Goal: Task Accomplishment & Management: Use online tool/utility

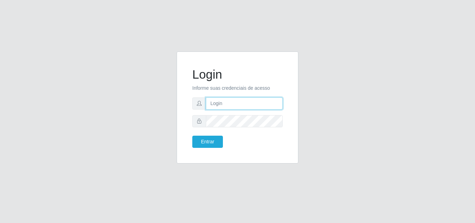
click at [216, 103] on input "text" at bounding box center [244, 103] width 77 height 12
type input "ana@saullus"
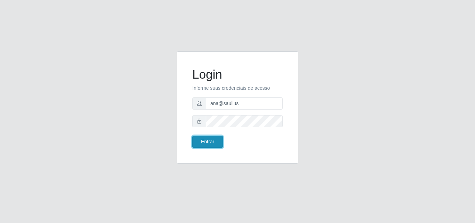
click at [209, 142] on button "Entrar" at bounding box center [207, 142] width 31 height 12
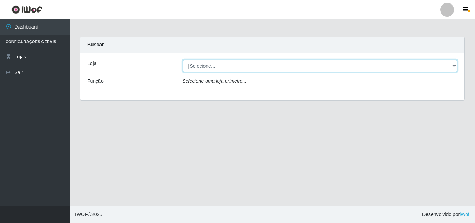
click at [454, 66] on select "[Selecione...] Saullus Supermercados" at bounding box center [320, 66] width 275 height 12
select select "423"
click at [183, 60] on select "[Selecione...] Saullus Supermercados" at bounding box center [320, 66] width 275 height 12
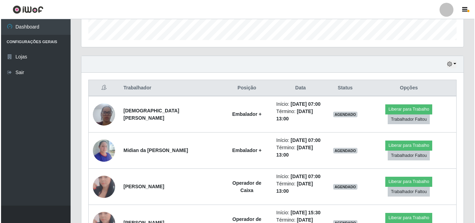
scroll to position [239, 0]
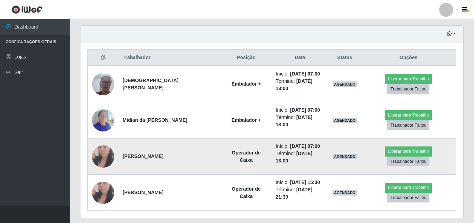
click at [109, 149] on img at bounding box center [103, 157] width 22 height 46
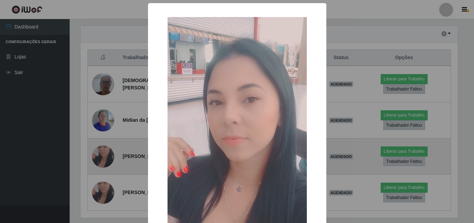
scroll to position [144, 379]
click at [109, 149] on div "× OK Cancel" at bounding box center [237, 111] width 475 height 223
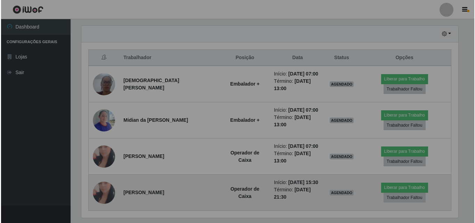
scroll to position [144, 382]
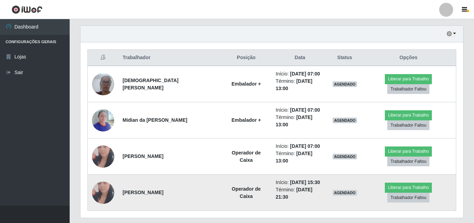
click at [111, 178] on img at bounding box center [103, 193] width 22 height 46
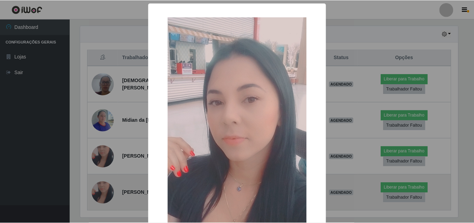
scroll to position [144, 379]
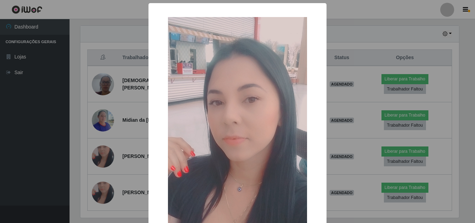
click at [112, 197] on div "× OK Cancel" at bounding box center [237, 111] width 475 height 223
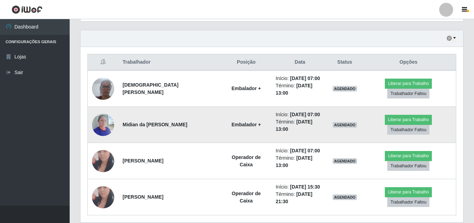
scroll to position [239, 0]
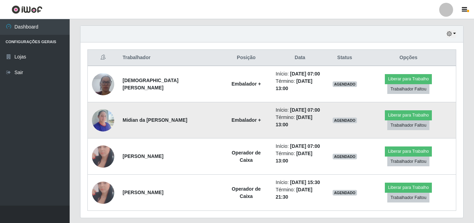
click at [109, 110] on img at bounding box center [103, 120] width 22 height 30
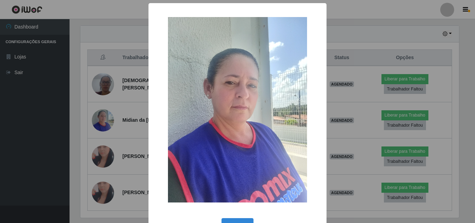
click at [109, 111] on div "× OK Cancel" at bounding box center [237, 111] width 475 height 223
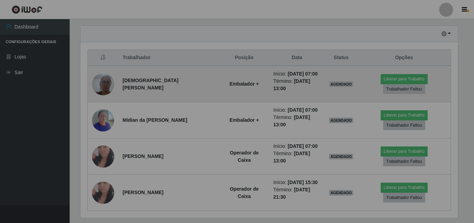
scroll to position [144, 382]
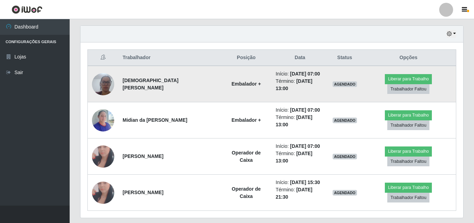
click at [109, 78] on img at bounding box center [103, 84] width 22 height 30
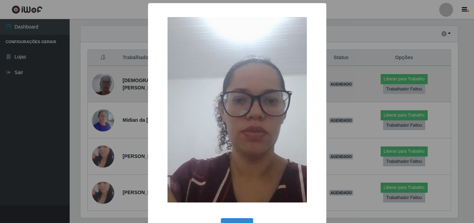
scroll to position [144, 379]
click at [108, 78] on div "× OK Cancel" at bounding box center [237, 111] width 475 height 223
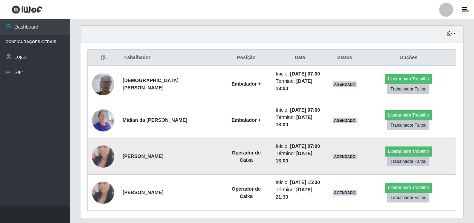
scroll to position [144, 382]
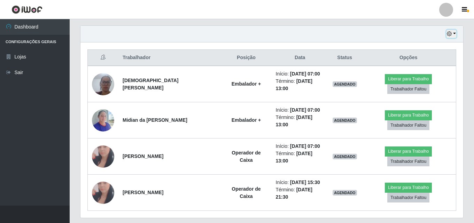
click at [453, 34] on button "button" at bounding box center [451, 34] width 10 height 8
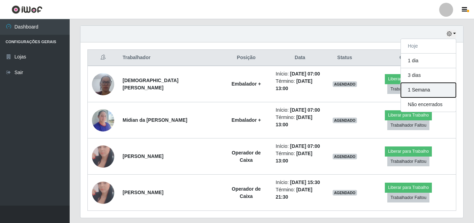
click at [441, 87] on button "1 Semana" at bounding box center [428, 90] width 55 height 15
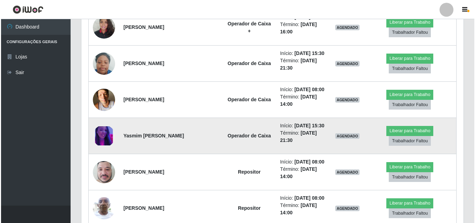
scroll to position [691, 0]
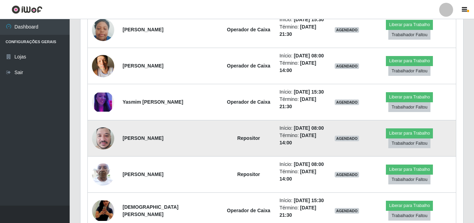
click at [107, 137] on img at bounding box center [103, 139] width 22 height 30
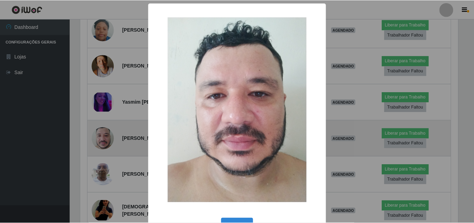
scroll to position [144, 379]
click at [107, 137] on div "× OK Cancel" at bounding box center [237, 111] width 475 height 223
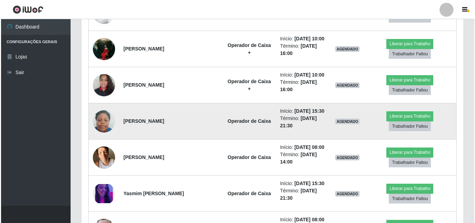
scroll to position [587, 0]
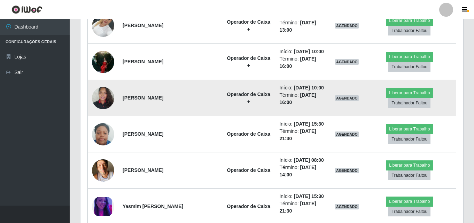
click at [103, 101] on img at bounding box center [103, 98] width 22 height 30
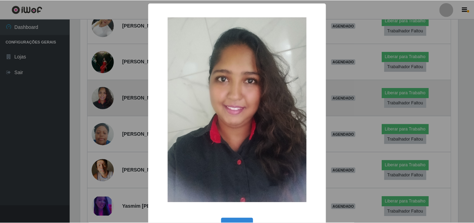
scroll to position [144, 379]
click at [103, 101] on div "× OK Cancel" at bounding box center [237, 111] width 475 height 223
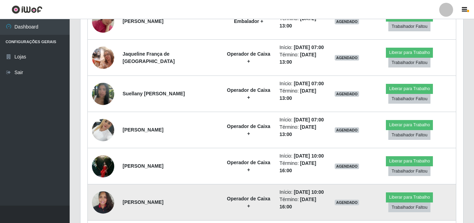
scroll to position [448, 0]
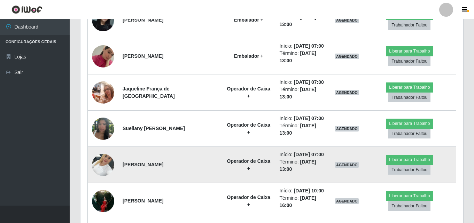
click at [110, 159] on img at bounding box center [103, 165] width 22 height 30
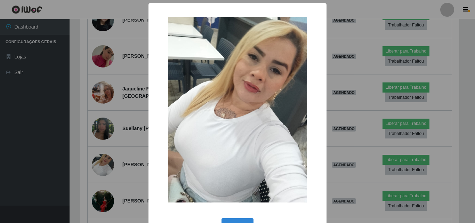
click at [110, 158] on div "× OK Cancel" at bounding box center [237, 111] width 475 height 223
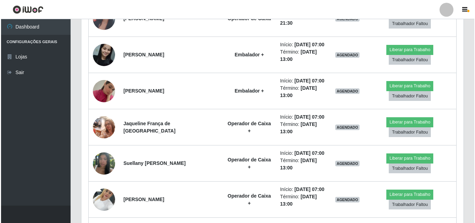
scroll to position [448, 0]
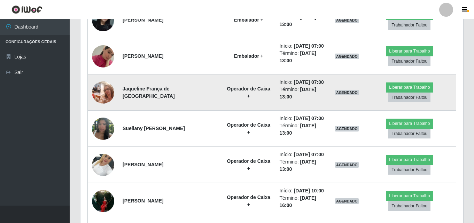
click at [109, 97] on img at bounding box center [103, 93] width 22 height 30
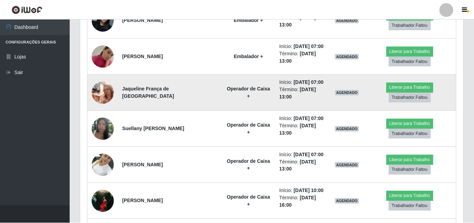
scroll to position [144, 379]
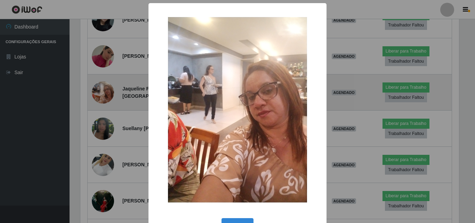
click at [109, 97] on div "× OK Cancel" at bounding box center [237, 111] width 475 height 223
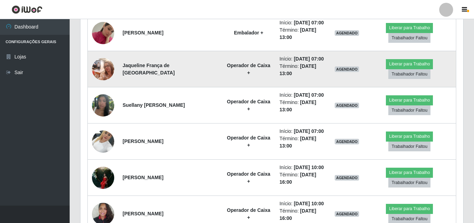
scroll to position [483, 0]
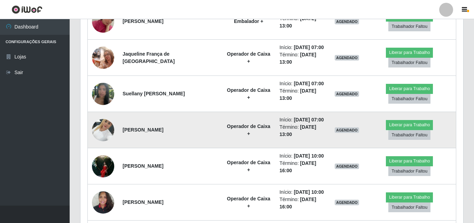
click at [107, 130] on img at bounding box center [103, 130] width 22 height 30
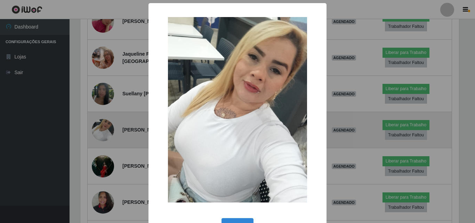
click at [107, 130] on div "× OK Cancel" at bounding box center [237, 111] width 475 height 223
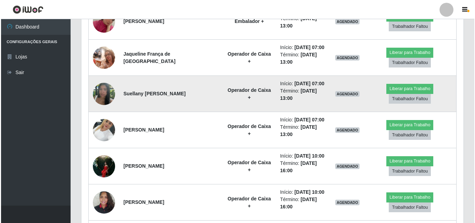
scroll to position [144, 382]
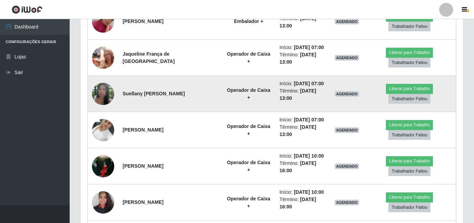
click at [102, 97] on img at bounding box center [103, 94] width 22 height 40
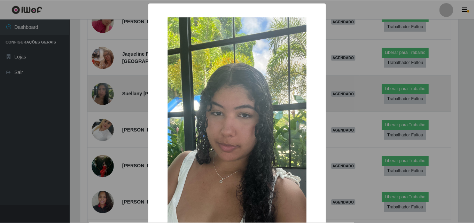
scroll to position [144, 379]
click at [102, 97] on div "× OK Cancel" at bounding box center [237, 111] width 475 height 223
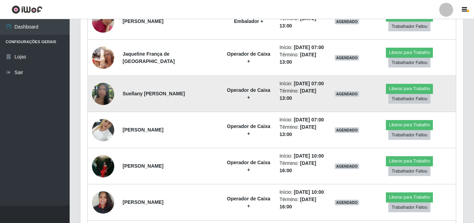
scroll to position [144, 382]
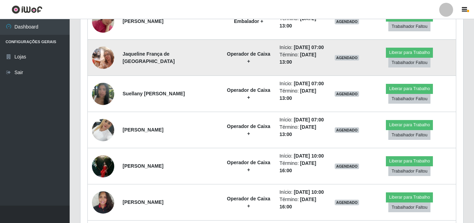
click at [103, 59] on img at bounding box center [103, 58] width 22 height 30
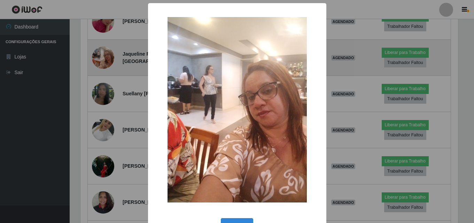
scroll to position [144, 379]
click at [103, 59] on div "× OK Cancel" at bounding box center [237, 111] width 475 height 223
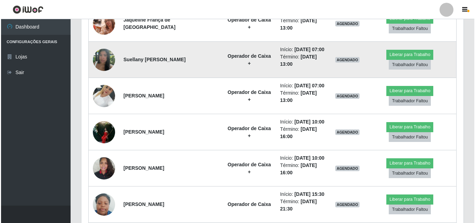
scroll to position [517, 0]
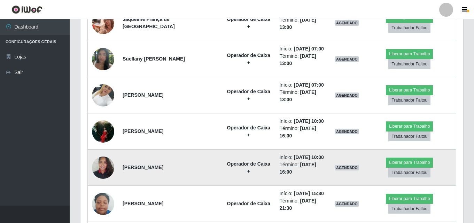
click at [102, 168] on img at bounding box center [103, 168] width 22 height 30
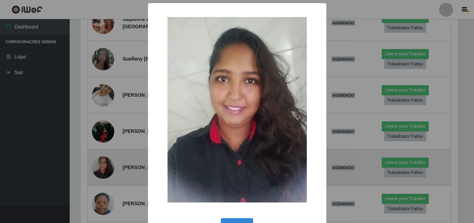
scroll to position [144, 379]
click at [102, 168] on div "× OK Cancel" at bounding box center [237, 111] width 475 height 223
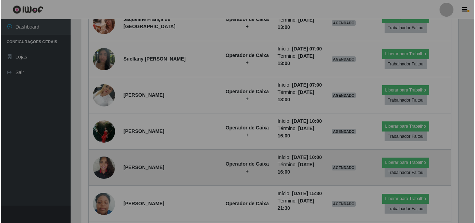
scroll to position [144, 382]
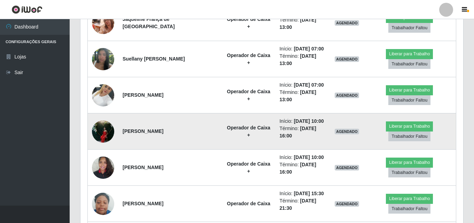
click at [103, 127] on img at bounding box center [103, 132] width 22 height 30
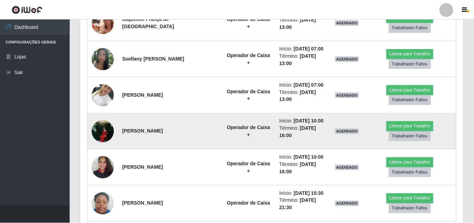
scroll to position [144, 379]
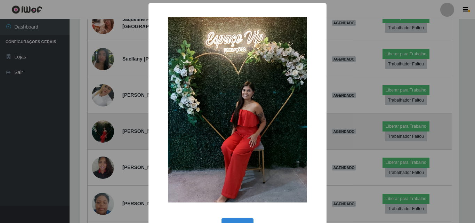
click at [103, 127] on div "× OK Cancel" at bounding box center [237, 111] width 475 height 223
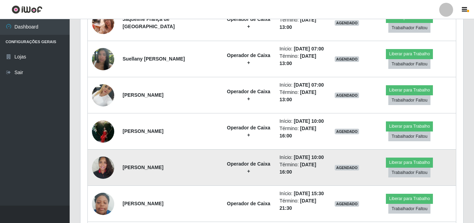
scroll to position [483, 0]
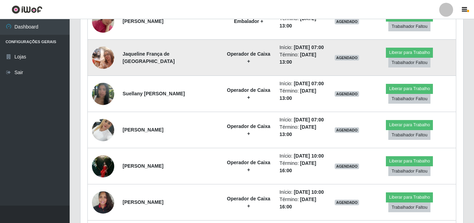
click at [102, 60] on img at bounding box center [103, 58] width 22 height 30
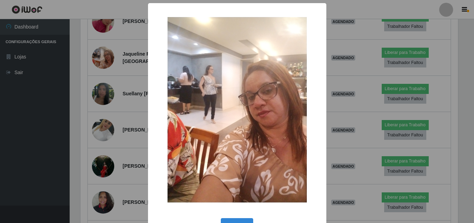
scroll to position [144, 379]
click at [102, 60] on div "× OK Cancel" at bounding box center [237, 111] width 475 height 223
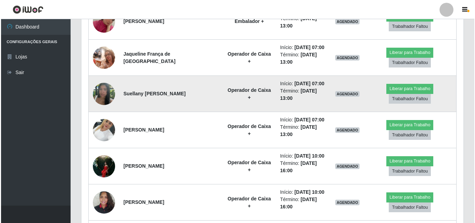
scroll to position [144, 382]
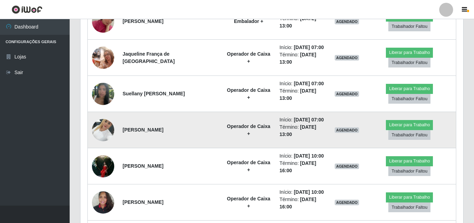
click at [98, 134] on img at bounding box center [103, 130] width 22 height 30
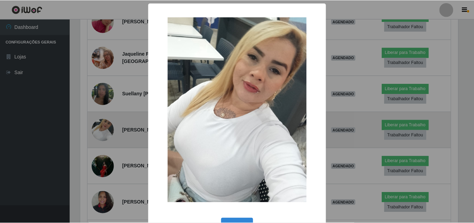
scroll to position [144, 379]
click at [98, 134] on div "× OK Cancel" at bounding box center [237, 111] width 475 height 223
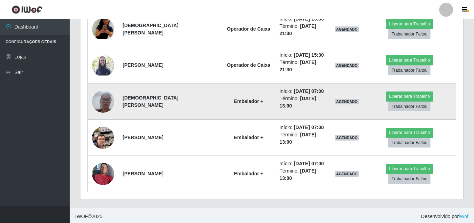
scroll to position [875, 0]
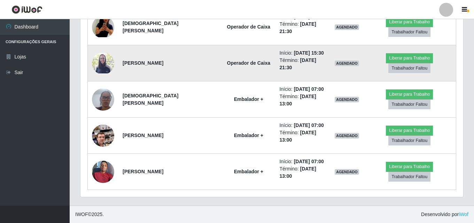
click at [97, 64] on img at bounding box center [103, 63] width 22 height 21
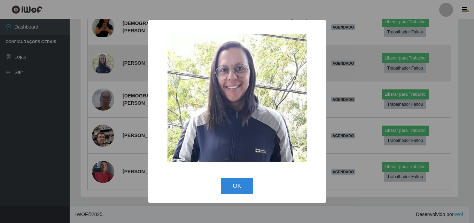
scroll to position [144, 379]
click at [97, 64] on div "× OK Cancel" at bounding box center [237, 111] width 475 height 223
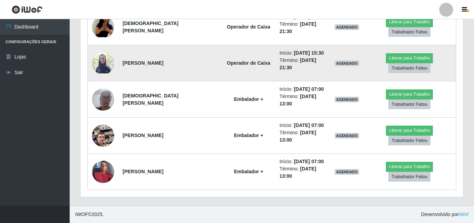
scroll to position [840, 0]
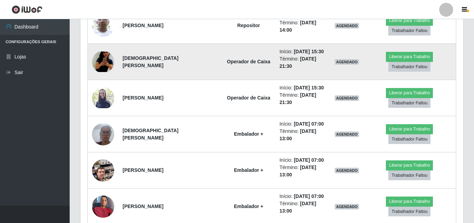
click at [102, 59] on img at bounding box center [103, 62] width 22 height 21
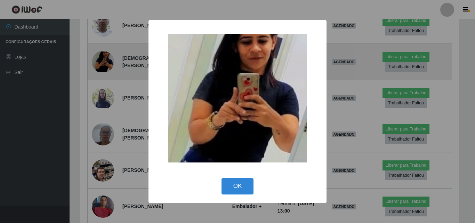
click at [102, 59] on div "× OK Cancel" at bounding box center [237, 111] width 475 height 223
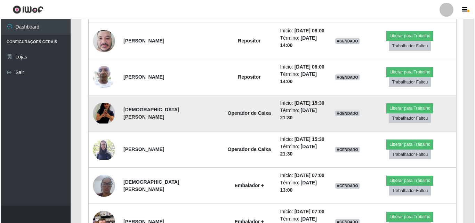
scroll to position [771, 0]
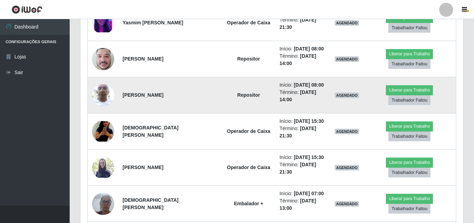
click at [104, 88] on img at bounding box center [103, 95] width 22 height 30
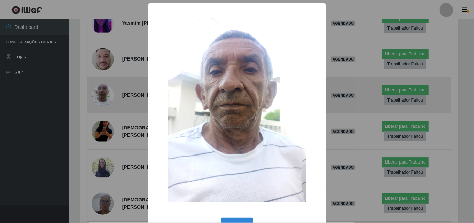
scroll to position [144, 379]
click at [103, 88] on div "× OK Cancel" at bounding box center [237, 111] width 475 height 223
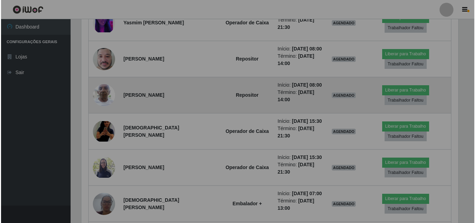
scroll to position [144, 382]
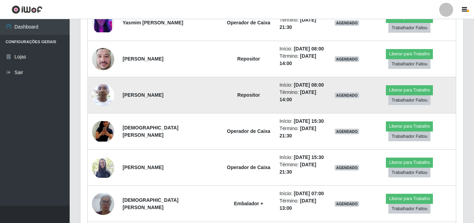
click at [103, 88] on img at bounding box center [103, 95] width 22 height 30
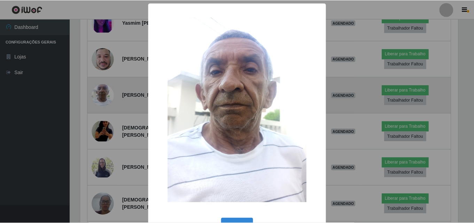
scroll to position [144, 379]
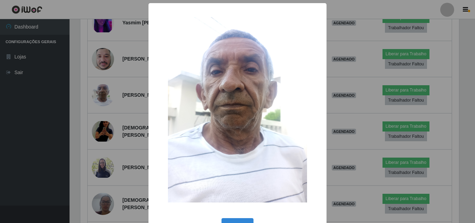
click at [104, 92] on div "× OK Cancel" at bounding box center [237, 111] width 475 height 223
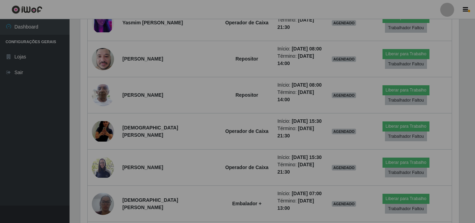
scroll to position [144, 382]
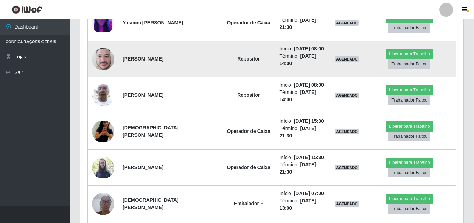
click at [107, 64] on img at bounding box center [103, 59] width 22 height 30
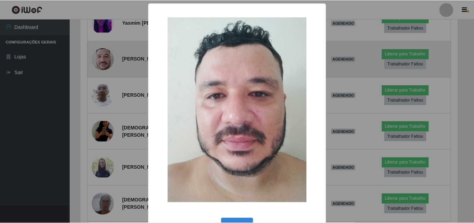
scroll to position [144, 379]
click at [106, 64] on div "× OK Cancel" at bounding box center [237, 111] width 475 height 223
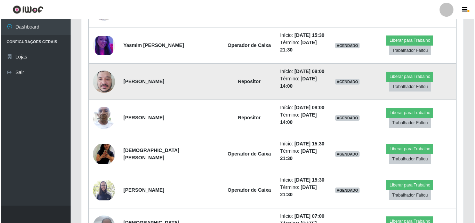
scroll to position [736, 0]
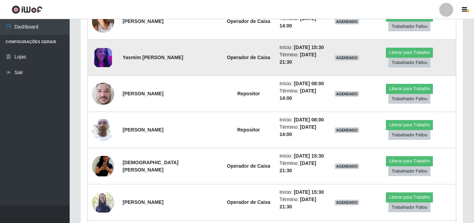
click at [106, 51] on img at bounding box center [103, 57] width 22 height 19
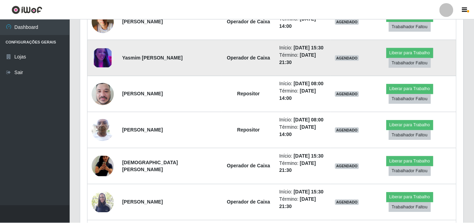
scroll to position [144, 379]
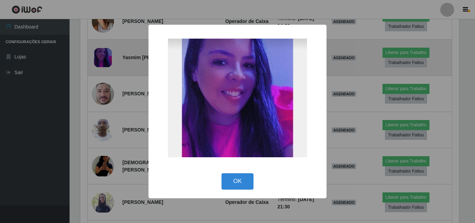
click at [106, 51] on div "× OK Cancel" at bounding box center [237, 111] width 475 height 223
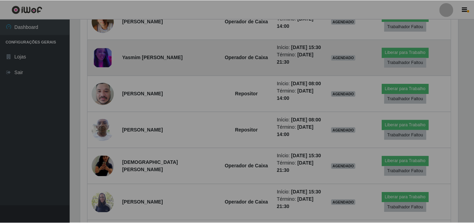
scroll to position [0, 0]
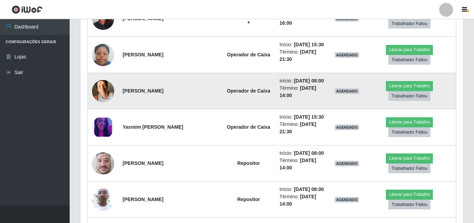
click at [105, 86] on img at bounding box center [103, 91] width 22 height 30
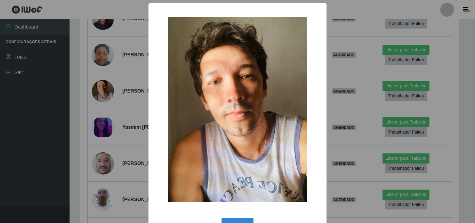
click at [106, 89] on div "× OK Cancel" at bounding box center [237, 111] width 475 height 223
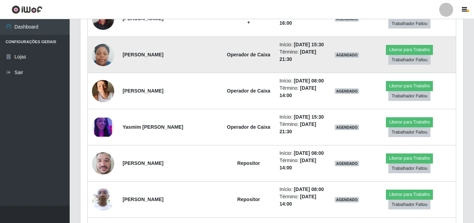
click at [101, 60] on img at bounding box center [103, 55] width 22 height 30
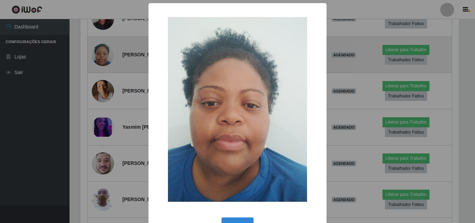
click at [101, 60] on div "× OK Cancel" at bounding box center [237, 111] width 475 height 223
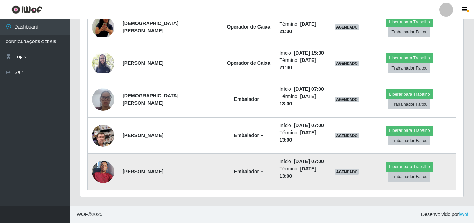
click at [107, 170] on img at bounding box center [103, 172] width 22 height 30
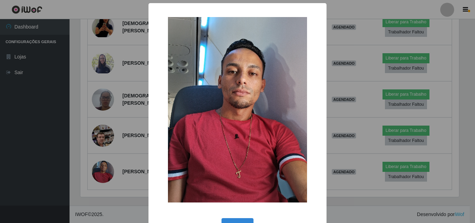
click at [106, 170] on div "× OK Cancel" at bounding box center [237, 111] width 475 height 223
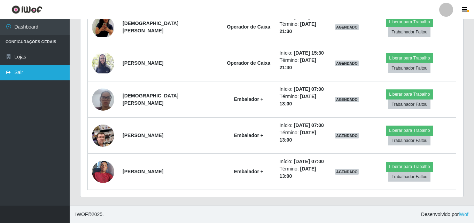
click at [15, 77] on link "Sair" at bounding box center [35, 73] width 70 height 16
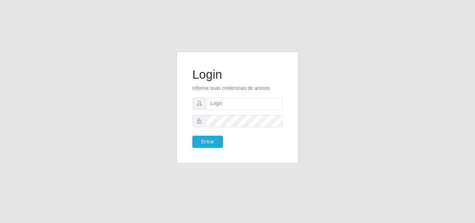
click at [232, 97] on form "Login Informe suas credenciais de acesso Entrar" at bounding box center [237, 107] width 90 height 81
click at [232, 108] on input "text" at bounding box center [244, 103] width 77 height 12
type input "ana@saullus"
click at [192, 136] on button "Entrar" at bounding box center [207, 142] width 31 height 12
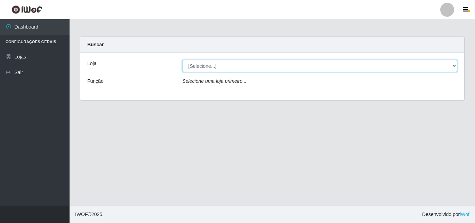
click at [455, 65] on select "[Selecione...] Saullus Supermercados" at bounding box center [320, 66] width 275 height 12
select select "423"
click at [183, 60] on select "[Selecione...] Saullus Supermercados" at bounding box center [320, 66] width 275 height 12
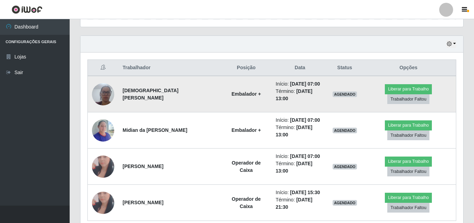
scroll to position [239, 0]
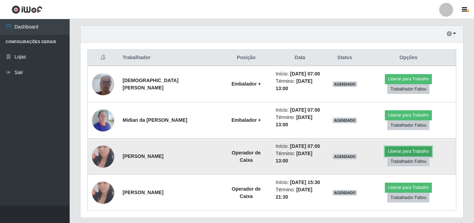
click at [385, 147] on button "Liberar para Trabalho" at bounding box center [408, 152] width 47 height 10
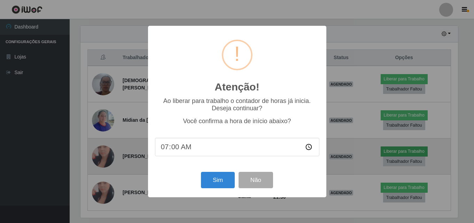
scroll to position [144, 379]
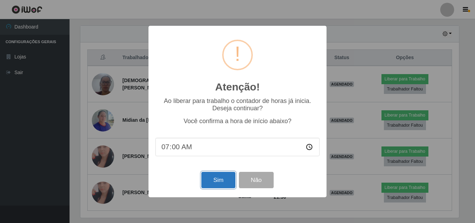
click at [219, 187] on button "Sim" at bounding box center [218, 180] width 34 height 16
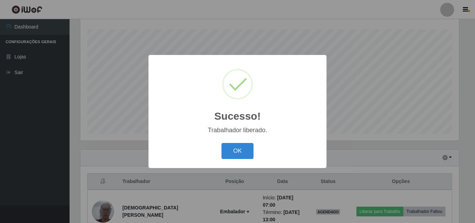
click at [222, 143] on button "OK" at bounding box center [238, 151] width 32 height 16
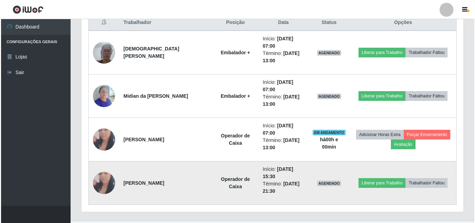
scroll to position [289, 0]
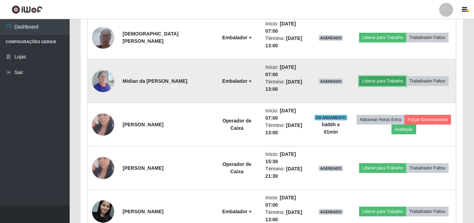
click at [381, 81] on button "Liberar para Trabalho" at bounding box center [382, 81] width 47 height 10
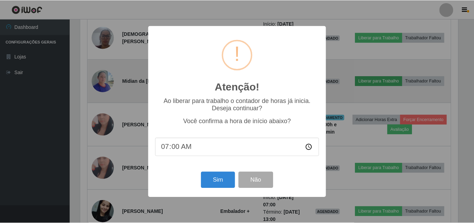
scroll to position [144, 379]
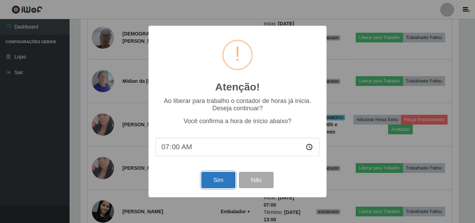
click at [214, 175] on button "Sim" at bounding box center [218, 180] width 34 height 16
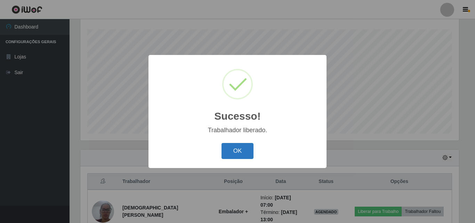
click at [241, 151] on button "OK" at bounding box center [238, 151] width 32 height 16
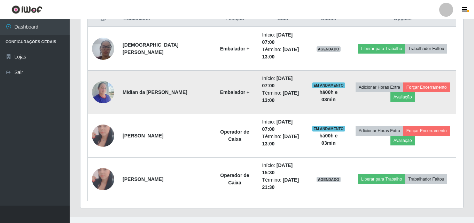
scroll to position [289, 0]
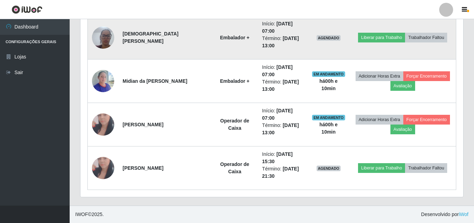
click at [114, 42] on td at bounding box center [103, 38] width 31 height 44
click at [110, 42] on img at bounding box center [103, 38] width 22 height 30
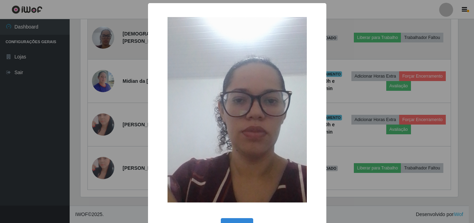
scroll to position [144, 379]
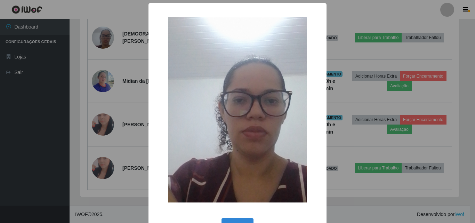
click at [50, 109] on div "× OK Cancel" at bounding box center [237, 111] width 475 height 223
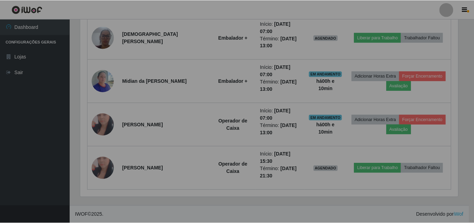
scroll to position [144, 382]
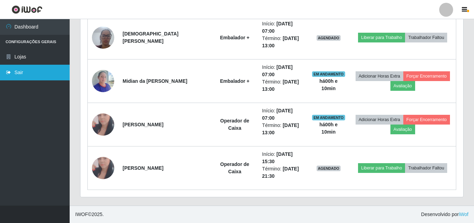
click at [48, 79] on link "Sair" at bounding box center [35, 73] width 70 height 16
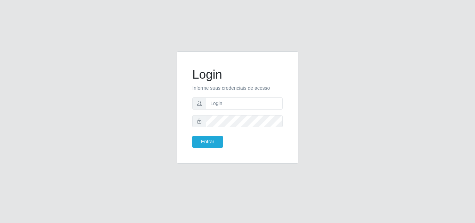
click at [86, 100] on div "Login Informe suas credenciais de acesso Entrar" at bounding box center [237, 112] width 397 height 120
click at [237, 107] on input "text" at bounding box center [244, 103] width 77 height 12
click at [227, 101] on input "text" at bounding box center [244, 103] width 77 height 12
type input "ana@saullus"
click at [222, 142] on button "Entrar" at bounding box center [207, 142] width 31 height 12
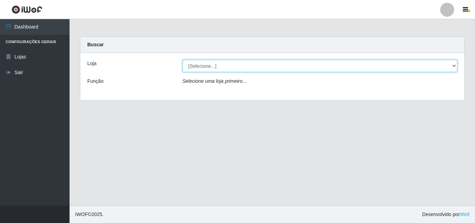
click at [457, 68] on select "[Selecione...] Saullus Supermercados" at bounding box center [320, 66] width 275 height 12
select select "423"
click at [183, 60] on select "[Selecione...] Saullus Supermercados" at bounding box center [320, 66] width 275 height 12
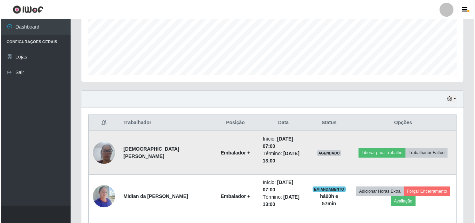
scroll to position [209, 0]
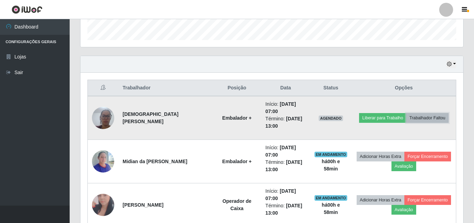
click at [424, 121] on button "Trabalhador Faltou" at bounding box center [427, 118] width 42 height 10
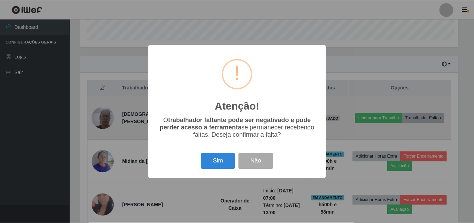
scroll to position [144, 379]
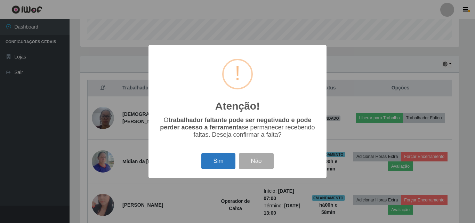
click at [218, 163] on button "Sim" at bounding box center [218, 161] width 34 height 16
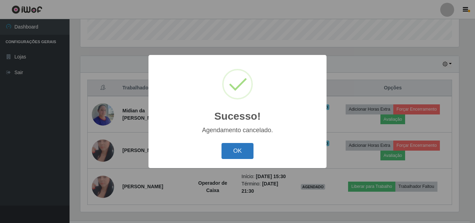
click at [247, 151] on button "OK" at bounding box center [238, 151] width 32 height 16
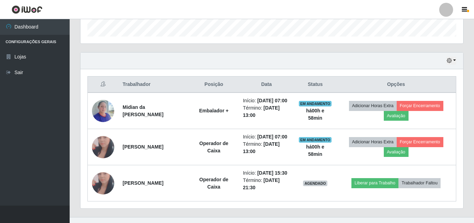
scroll to position [176, 0]
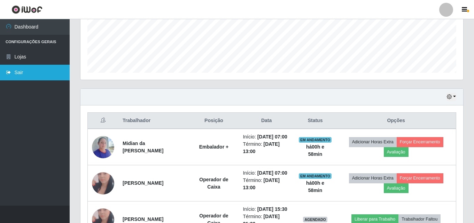
click at [42, 69] on link "Sair" at bounding box center [35, 73] width 70 height 16
